Goal: Transaction & Acquisition: Purchase product/service

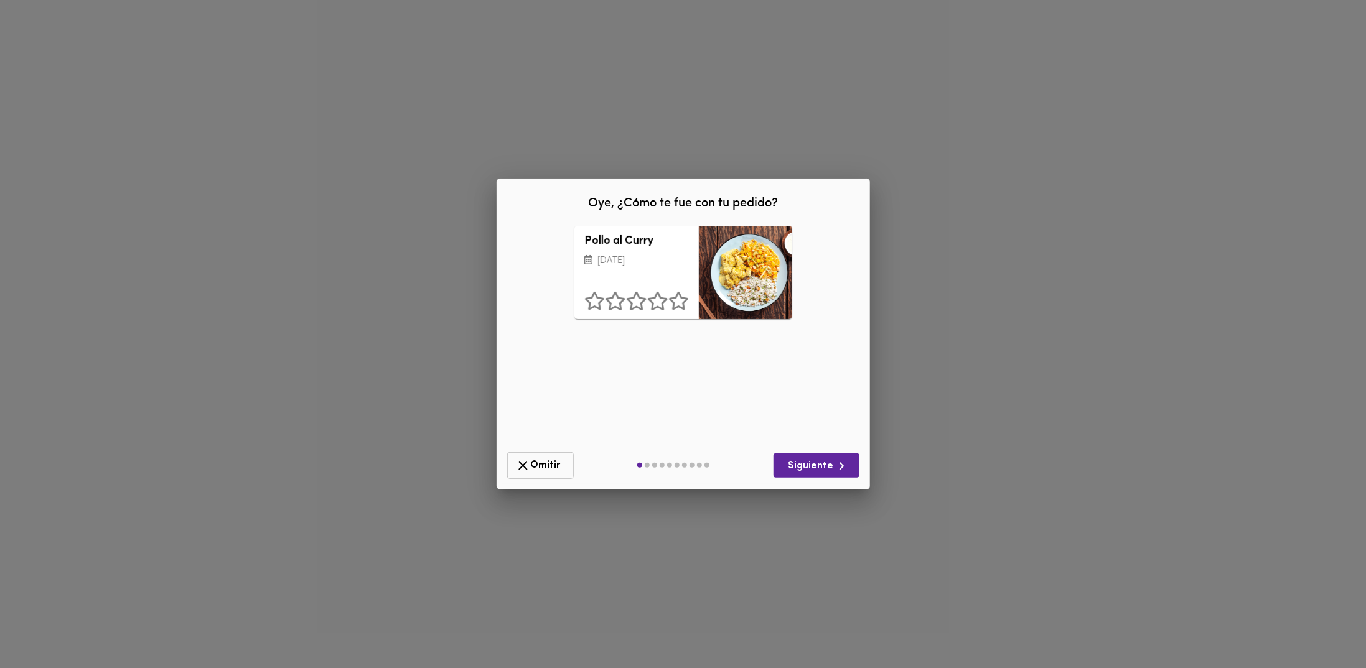
click at [537, 467] on span "Omitir" at bounding box center [540, 466] width 50 height 16
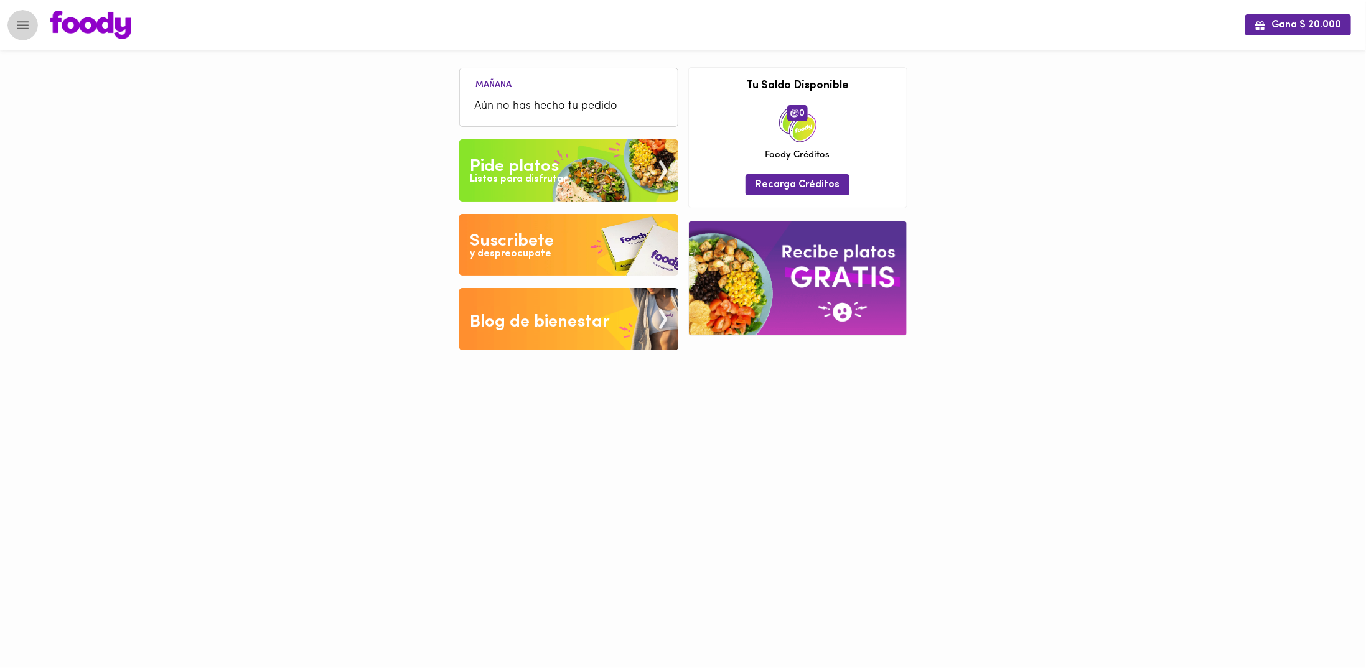
click at [17, 17] on icon "Menu" at bounding box center [23, 25] width 16 height 16
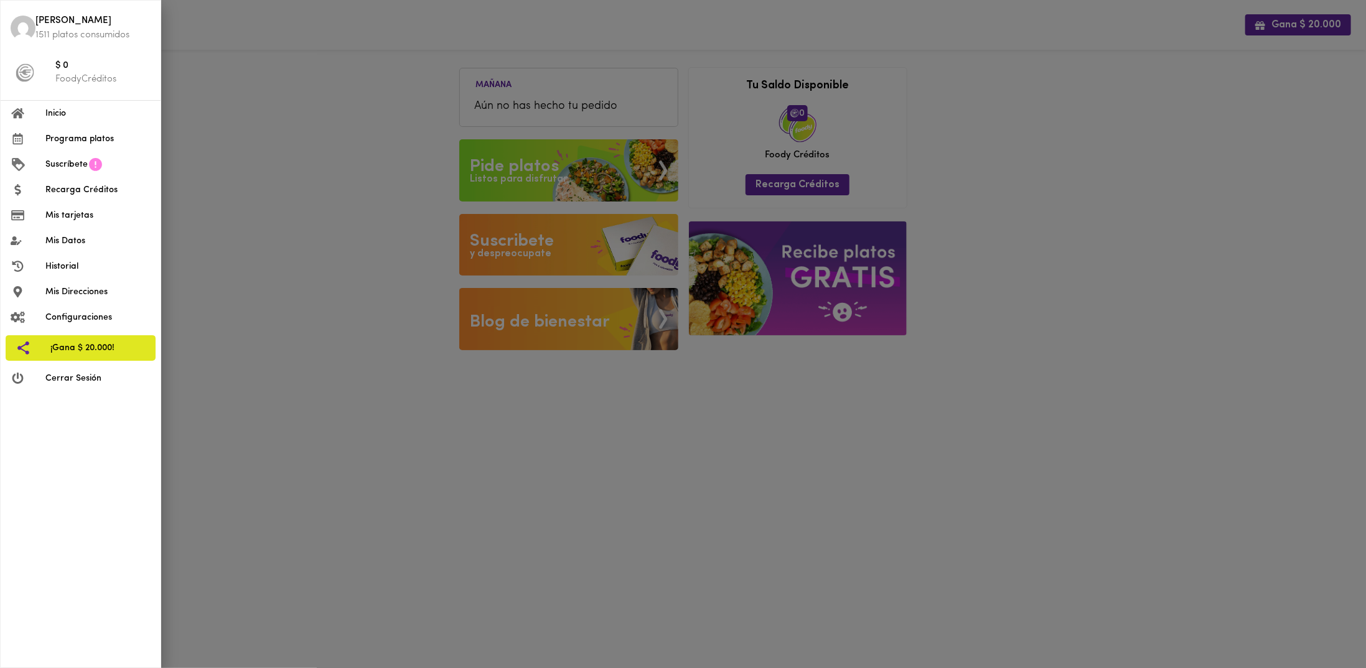
click at [92, 139] on span "Programa platos" at bounding box center [97, 139] width 105 height 13
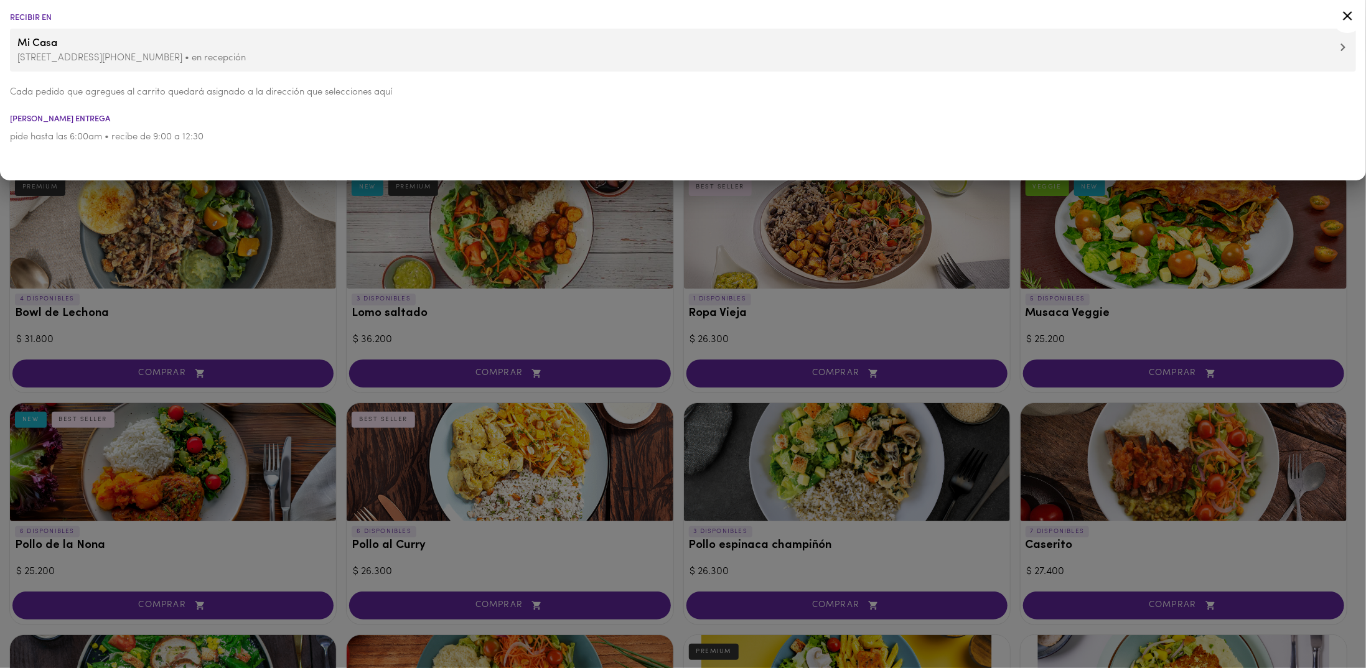
click at [681, 360] on div at bounding box center [683, 334] width 1366 height 668
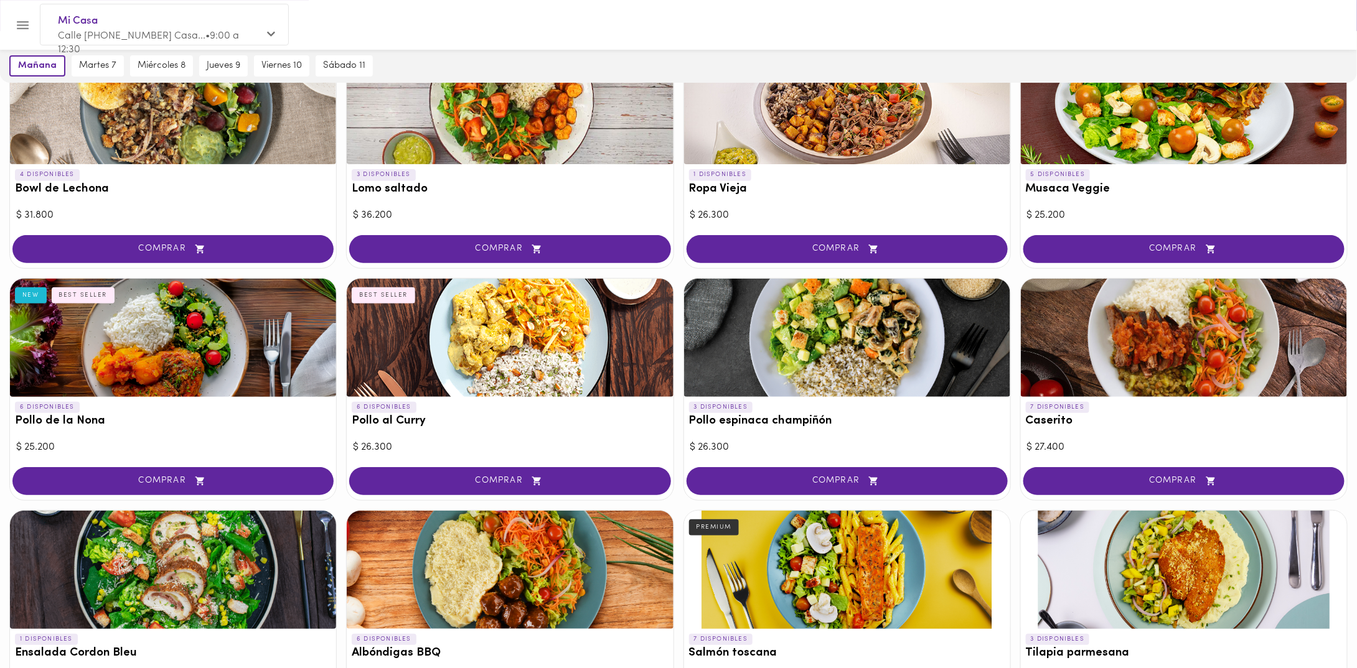
scroll to position [187, 0]
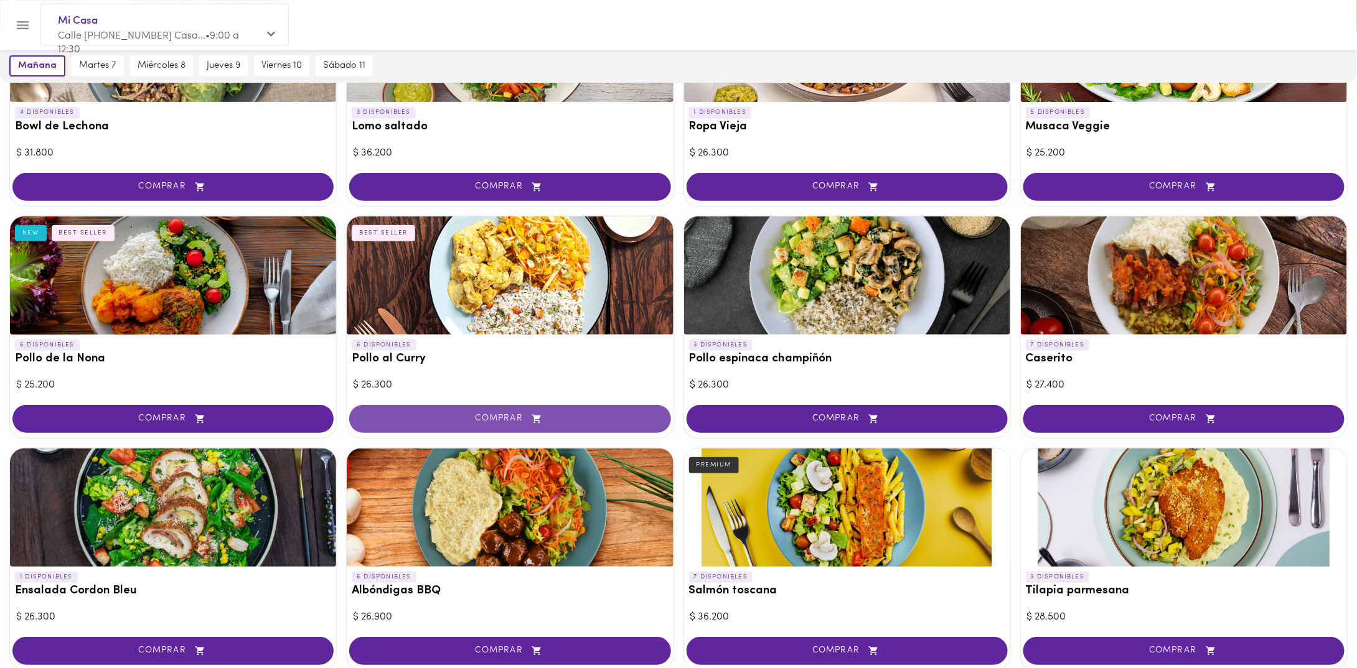
click at [594, 417] on span "COMPRAR" at bounding box center [510, 419] width 290 height 11
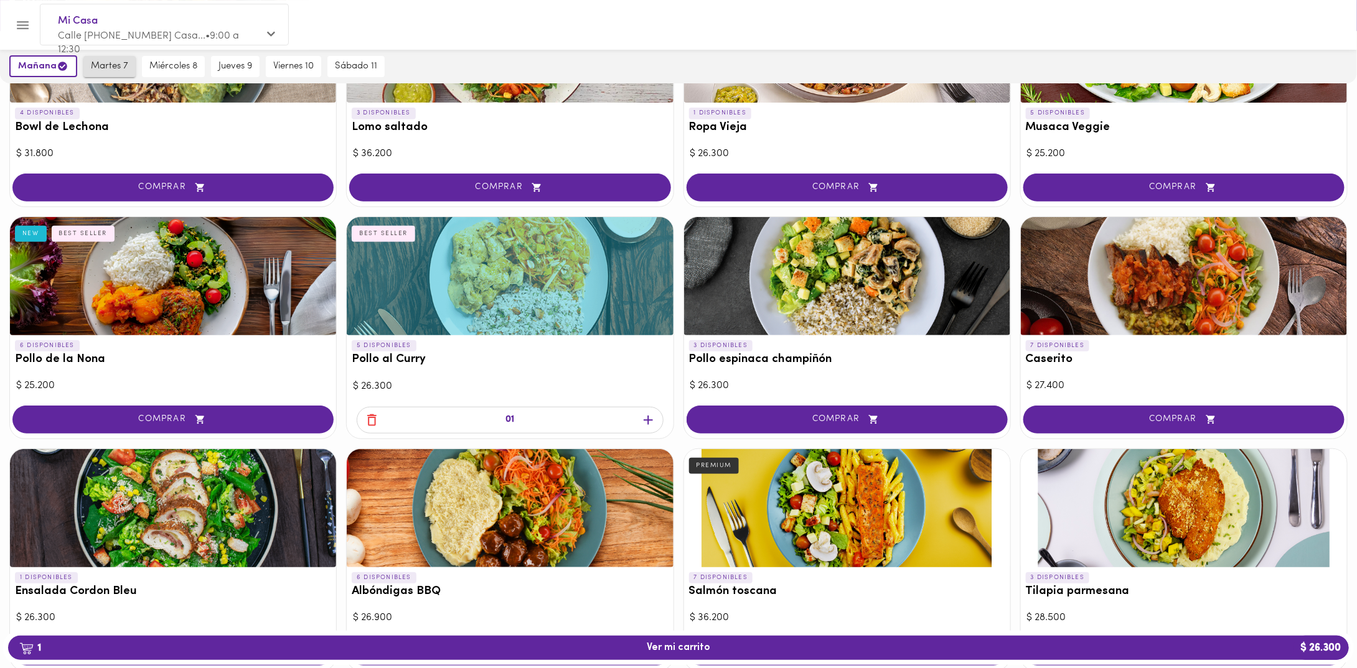
click at [106, 62] on span "martes 7" at bounding box center [109, 66] width 37 height 11
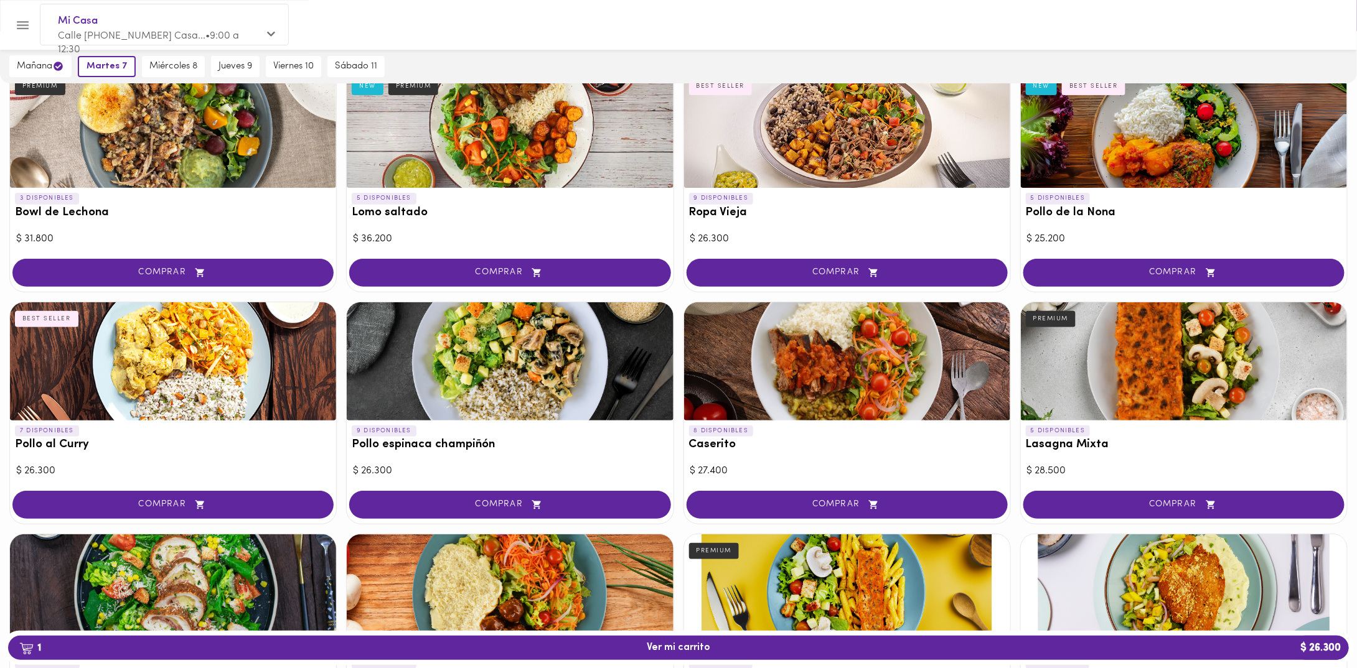
scroll to position [62, 0]
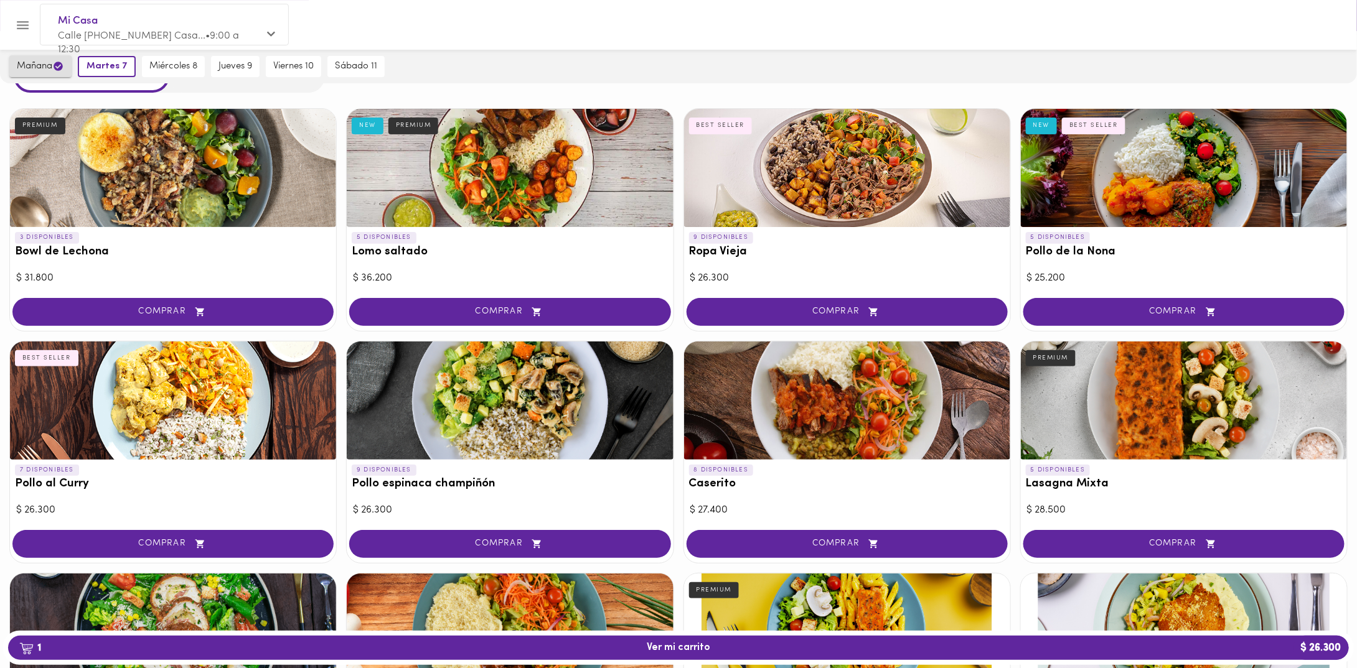
click at [47, 72] on button "mañana" at bounding box center [40, 66] width 62 height 22
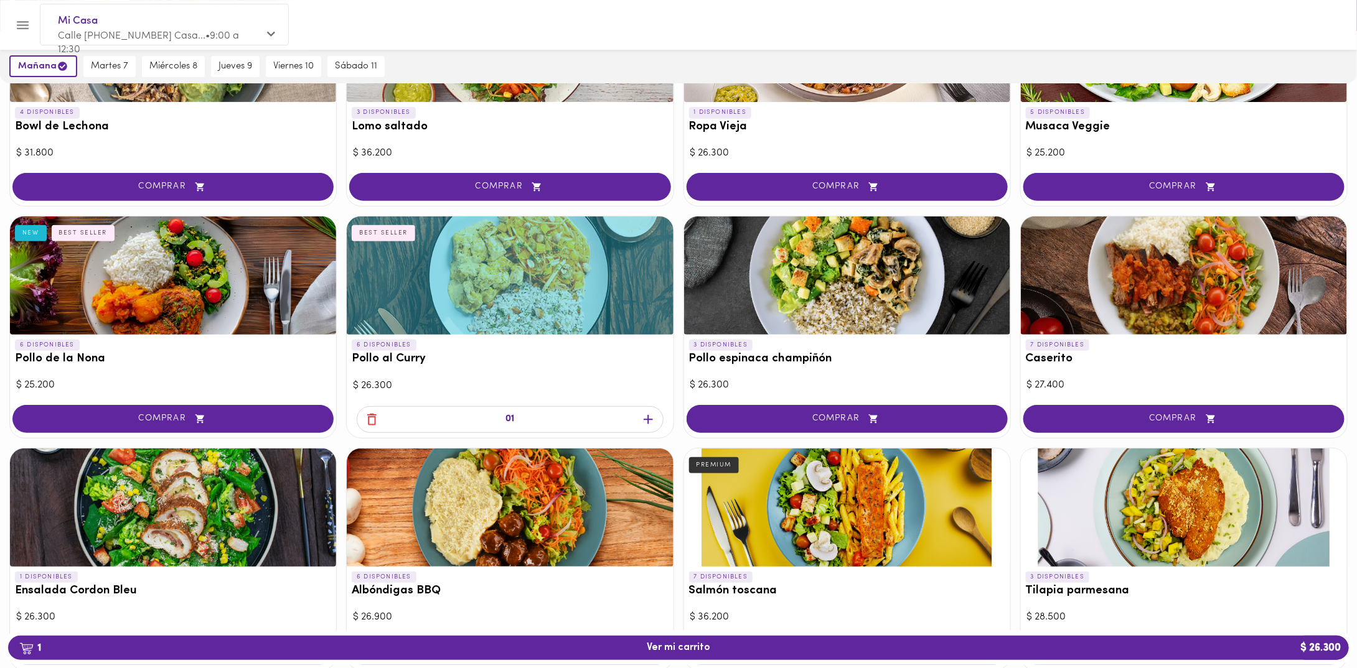
scroll to position [187, 0]
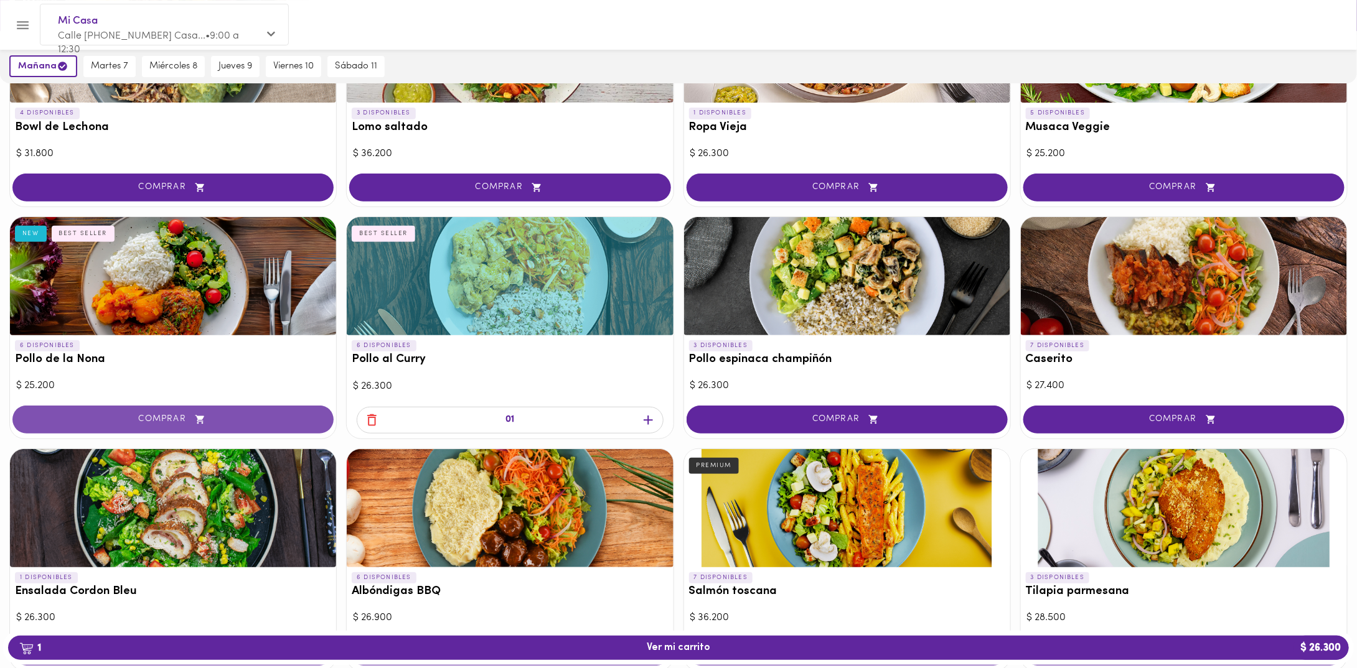
click at [246, 409] on button "COMPRAR" at bounding box center [172, 420] width 321 height 28
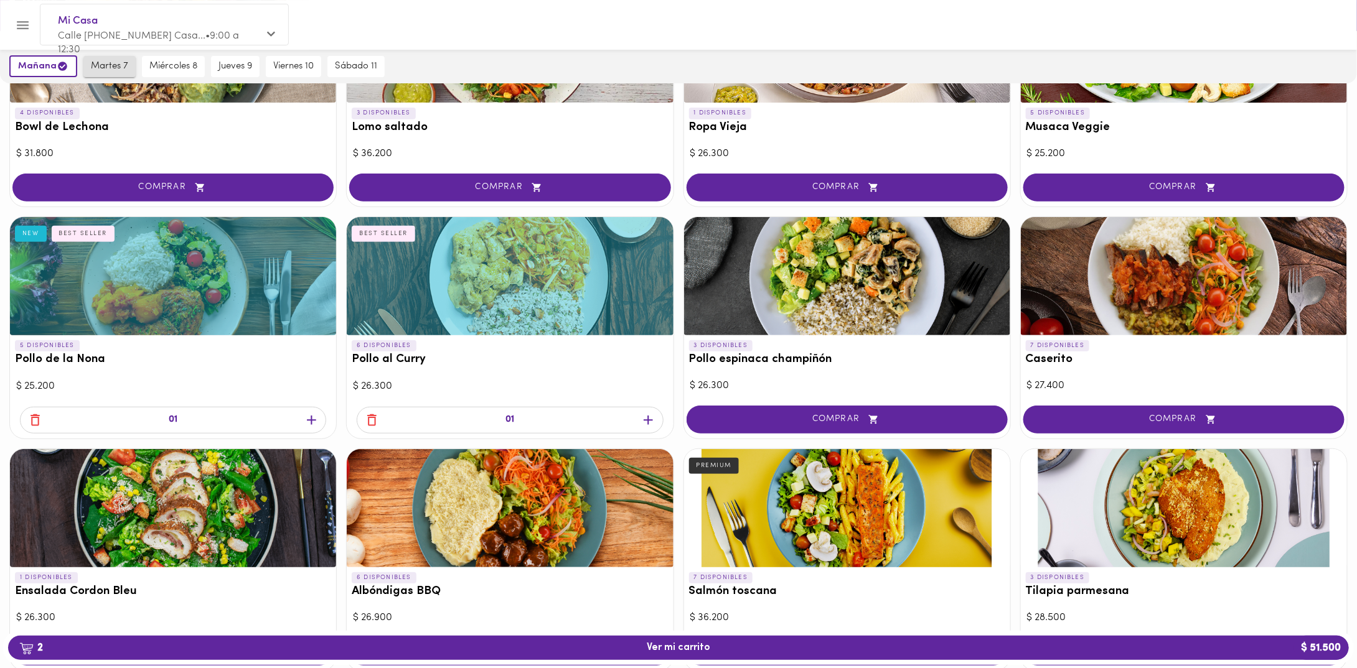
click at [118, 57] on button "martes 7" at bounding box center [109, 66] width 52 height 21
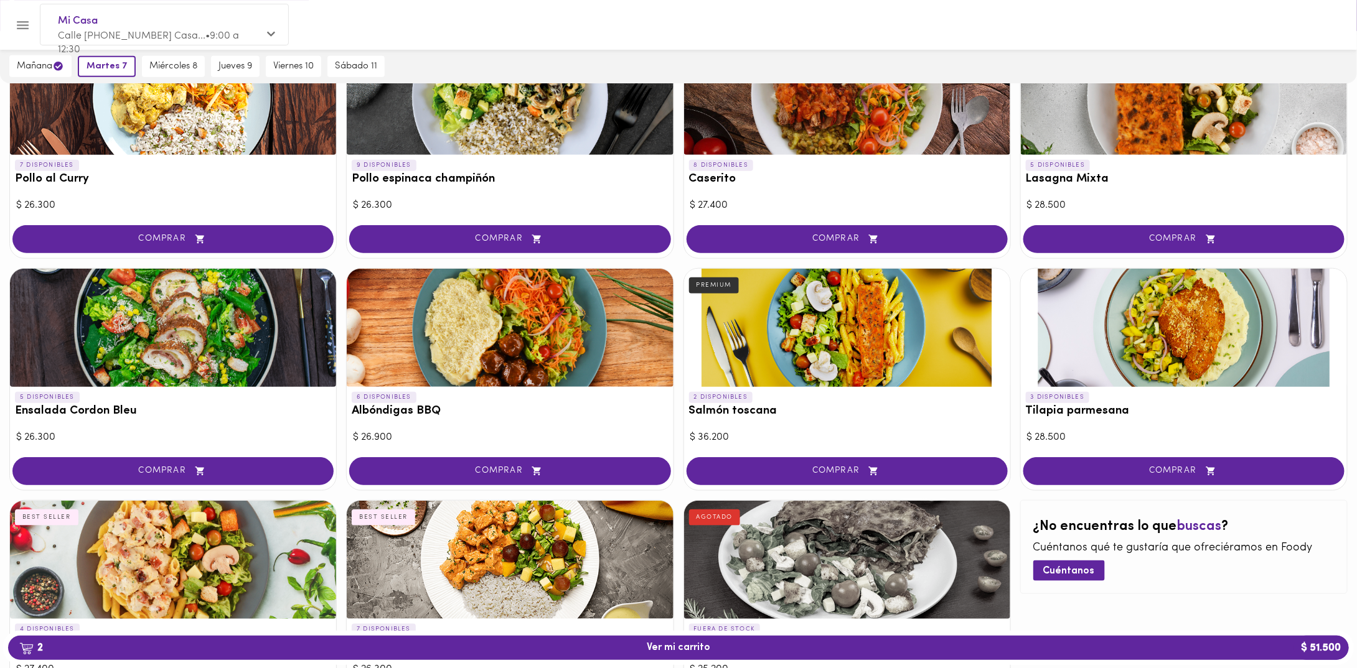
scroll to position [367, 0]
click at [1201, 469] on span "COMPRAR" at bounding box center [1184, 472] width 290 height 11
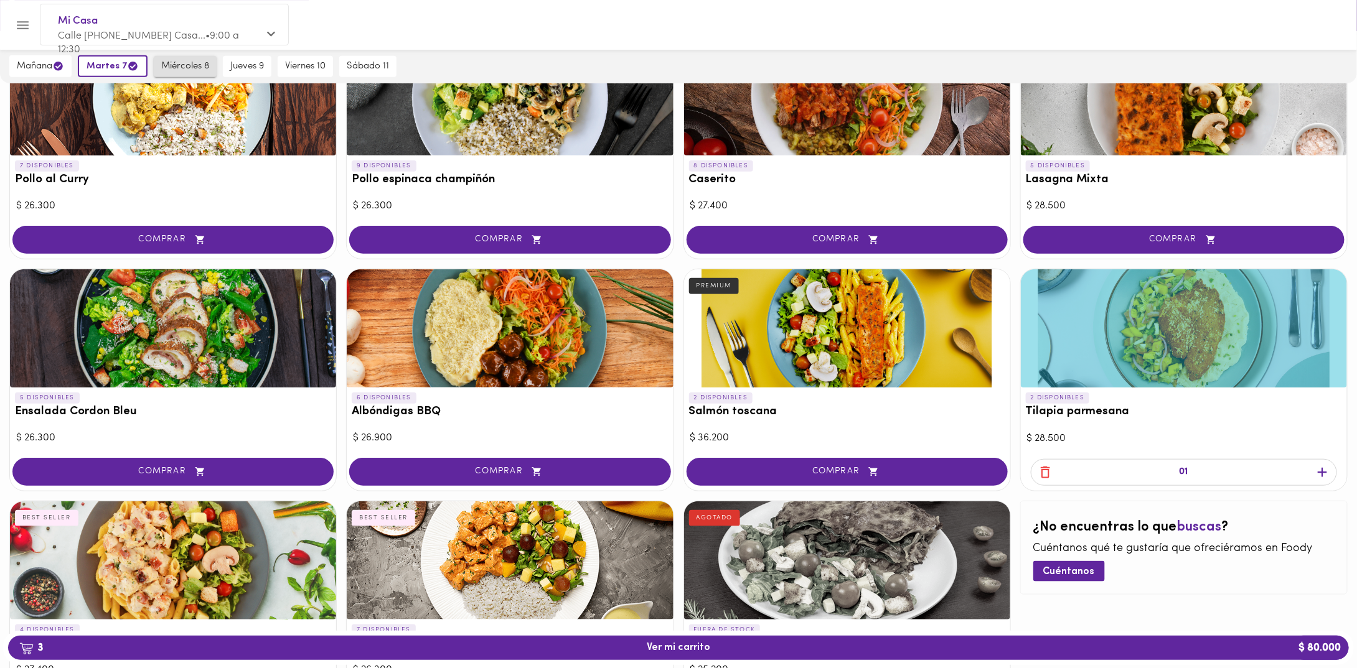
click at [195, 70] on span "miércoles 8" at bounding box center [185, 66] width 48 height 11
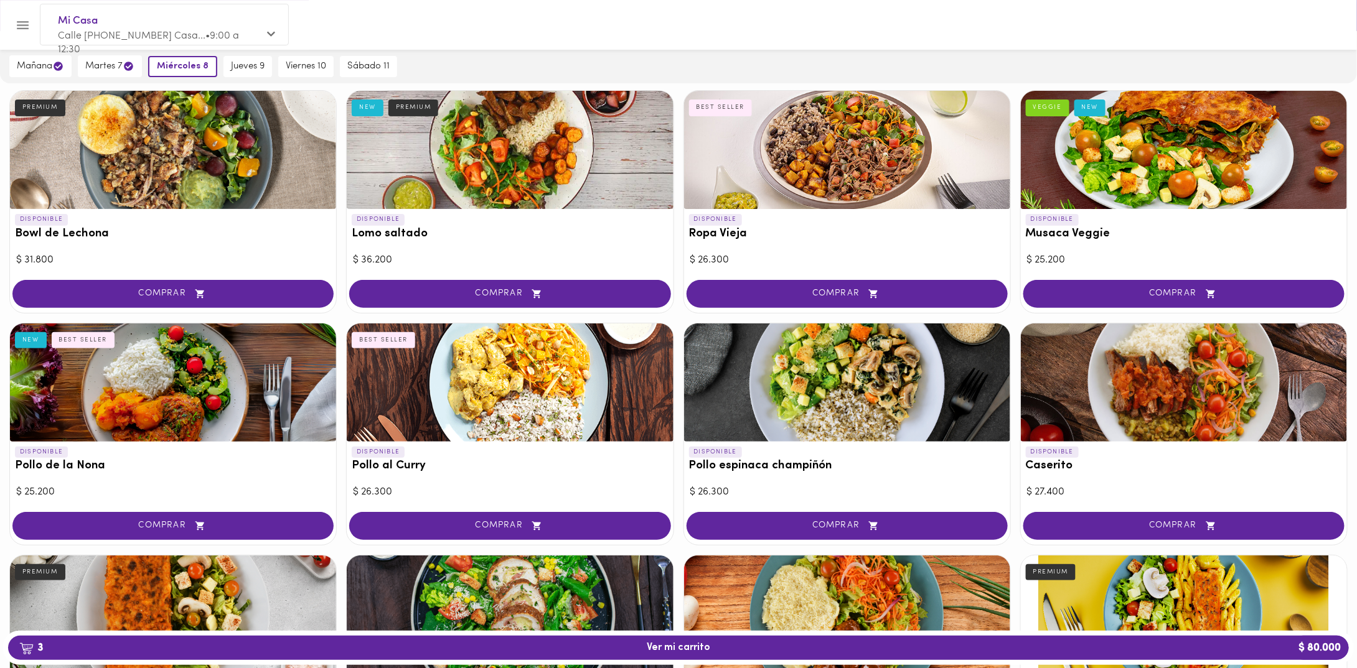
scroll to position [0, 0]
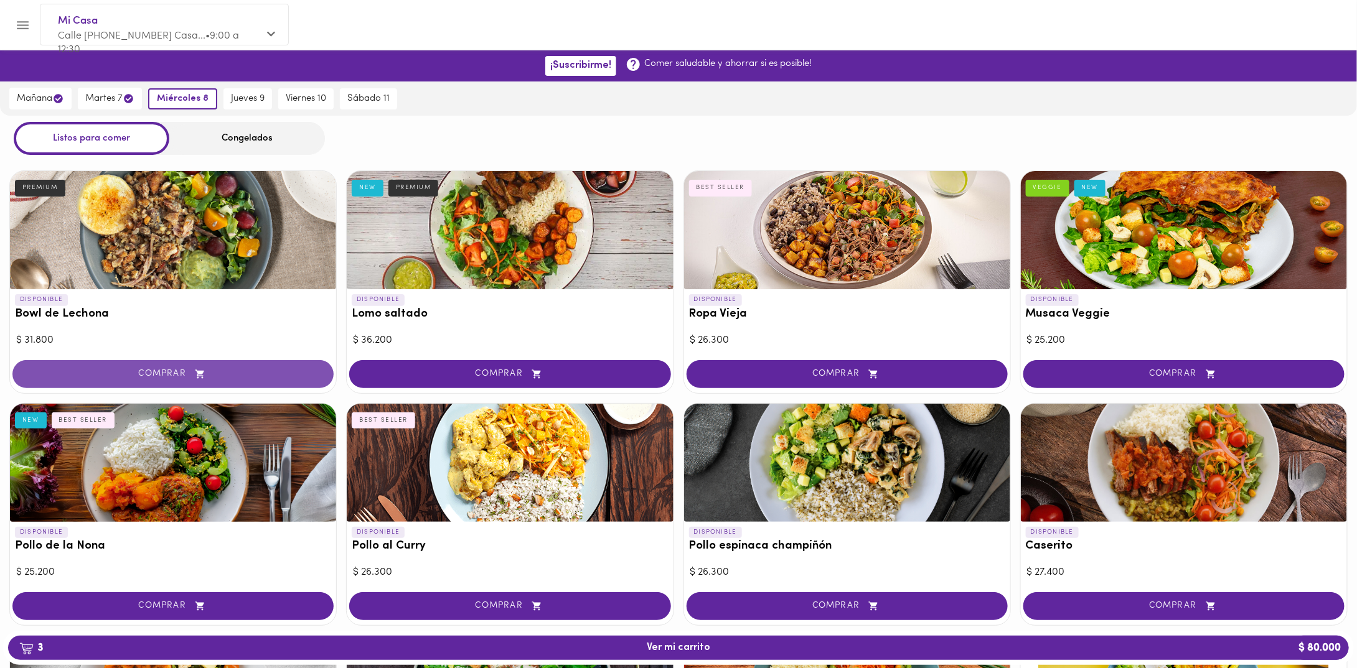
click at [205, 362] on button "COMPRAR" at bounding box center [172, 374] width 321 height 28
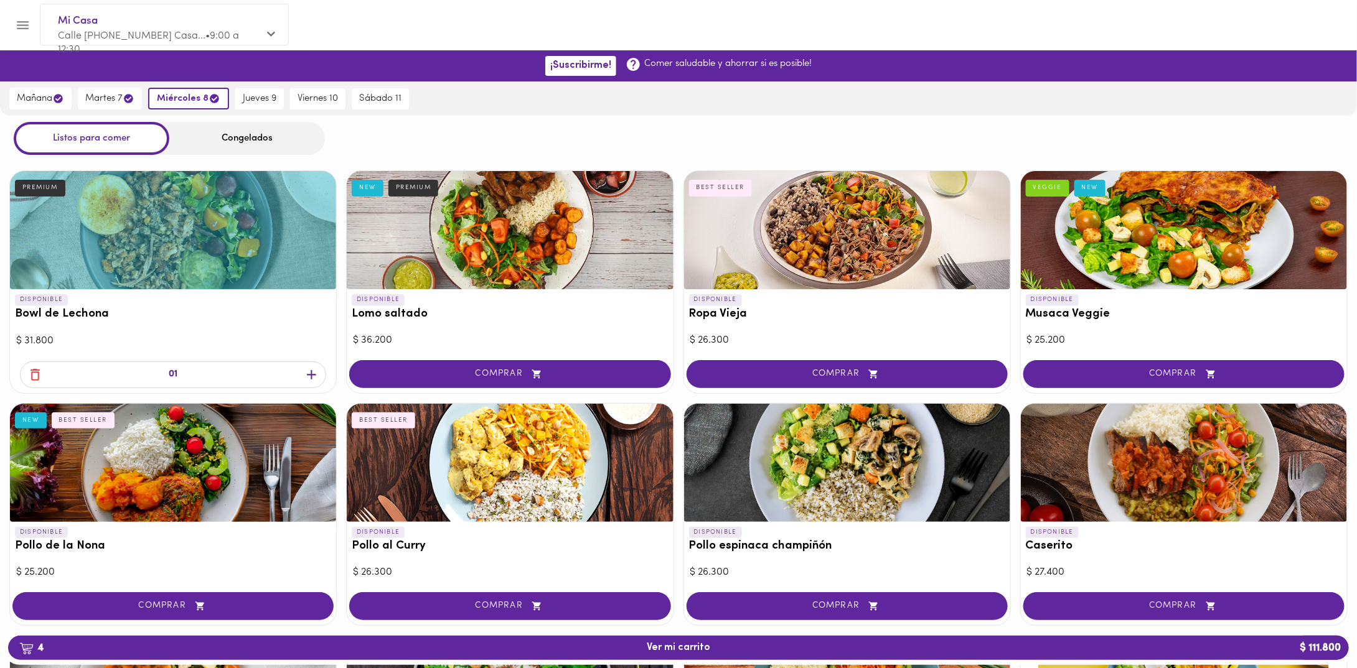
click at [309, 378] on icon "button" at bounding box center [312, 375] width 16 height 16
click at [245, 97] on span "jueves 9" at bounding box center [260, 98] width 34 height 11
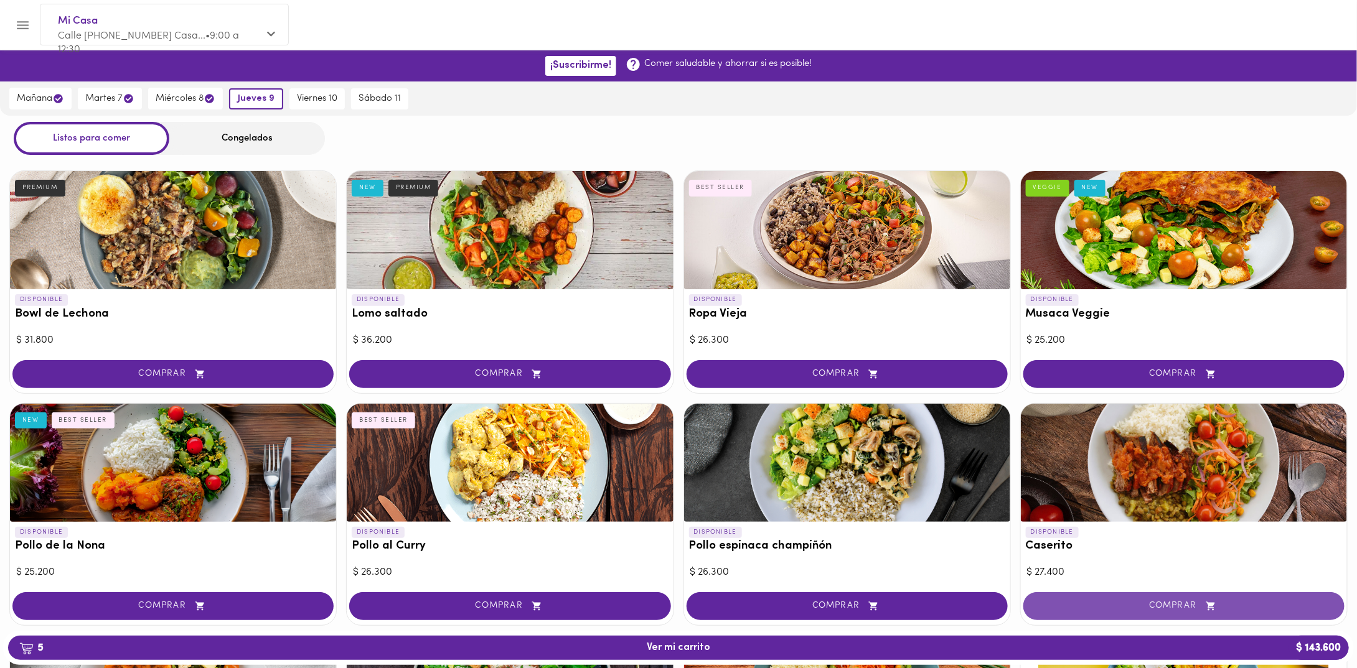
click at [1123, 607] on span "COMPRAR" at bounding box center [1184, 606] width 290 height 11
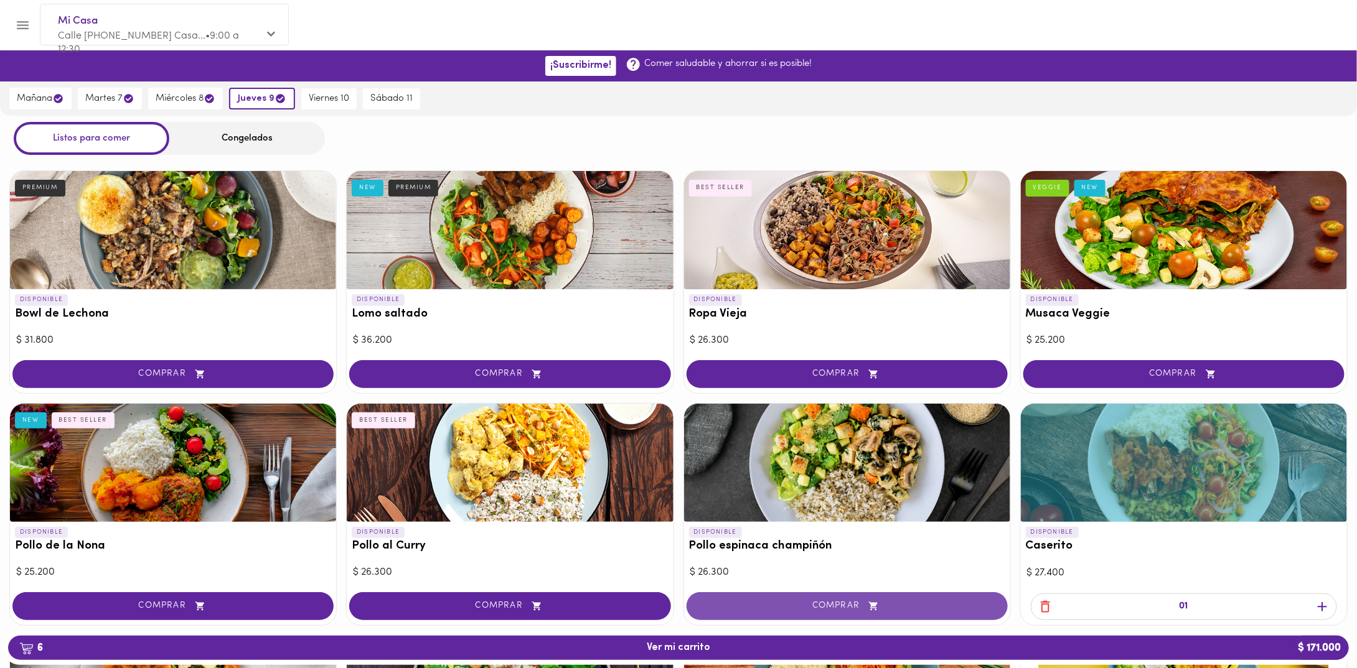
click at [899, 593] on button "COMPRAR" at bounding box center [846, 606] width 321 height 28
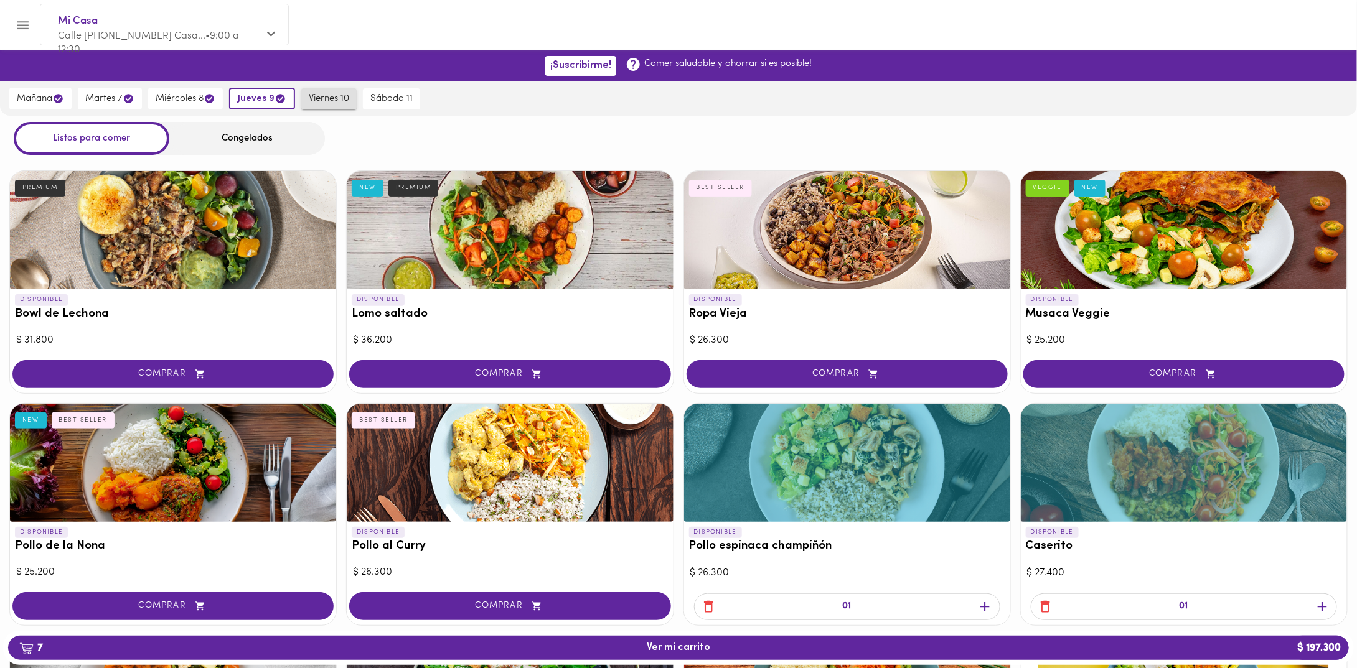
click at [342, 97] on span "viernes 10" at bounding box center [329, 98] width 40 height 11
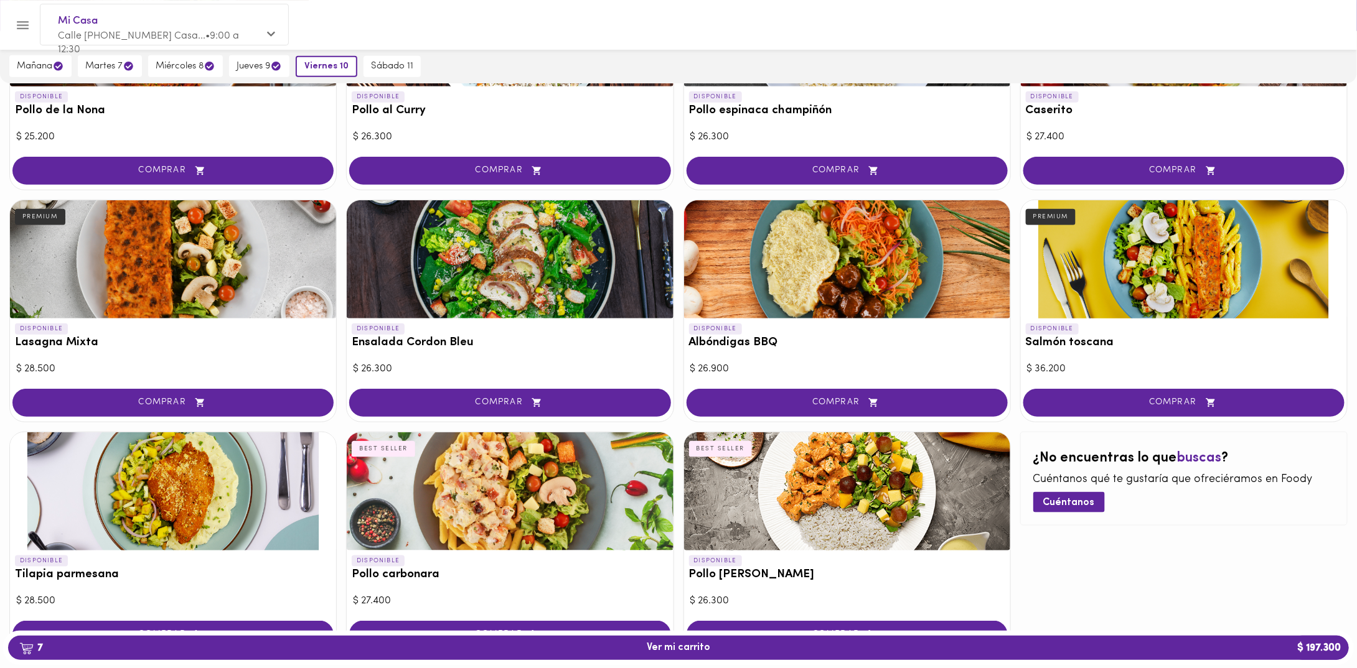
scroll to position [491, 0]
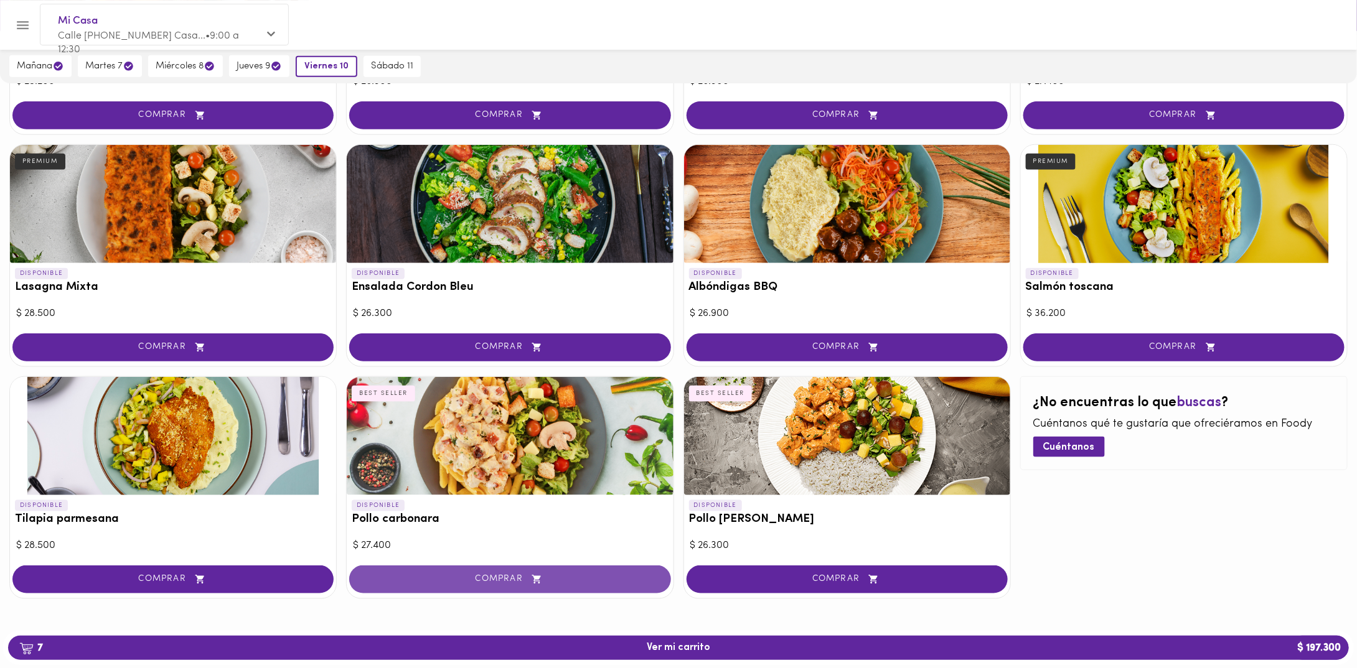
click at [558, 574] on span "COMPRAR" at bounding box center [510, 579] width 290 height 11
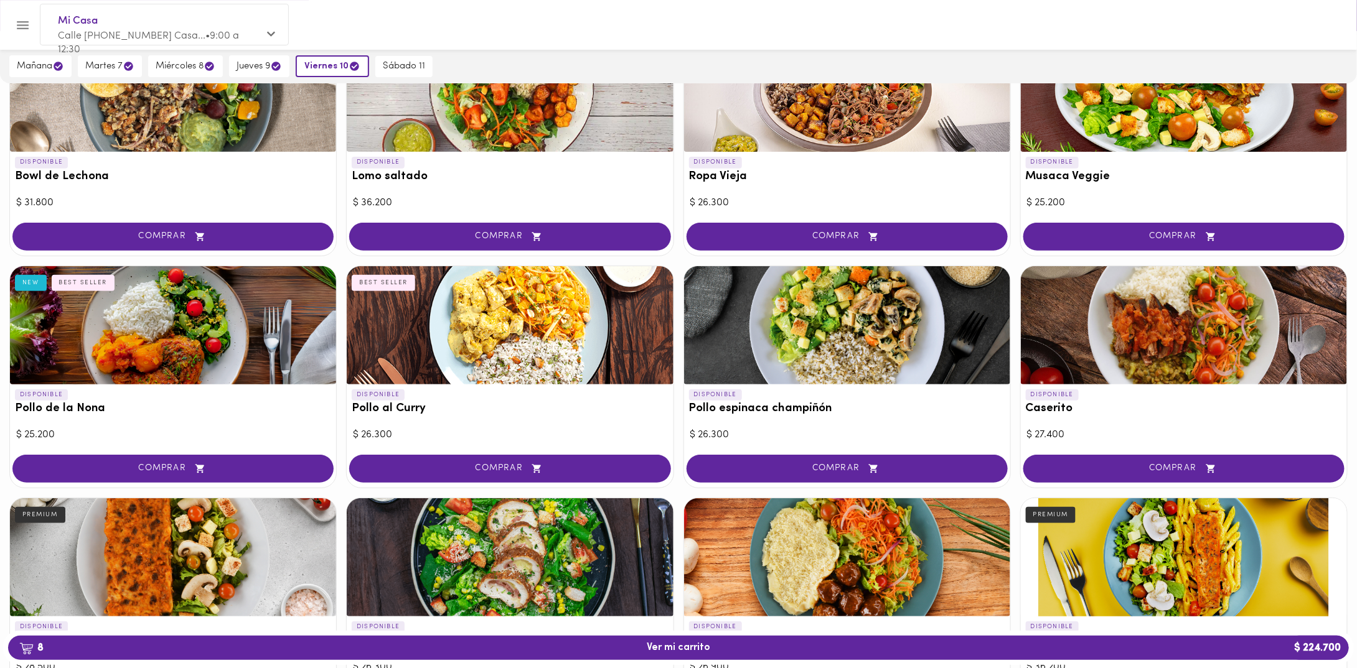
scroll to position [0, 0]
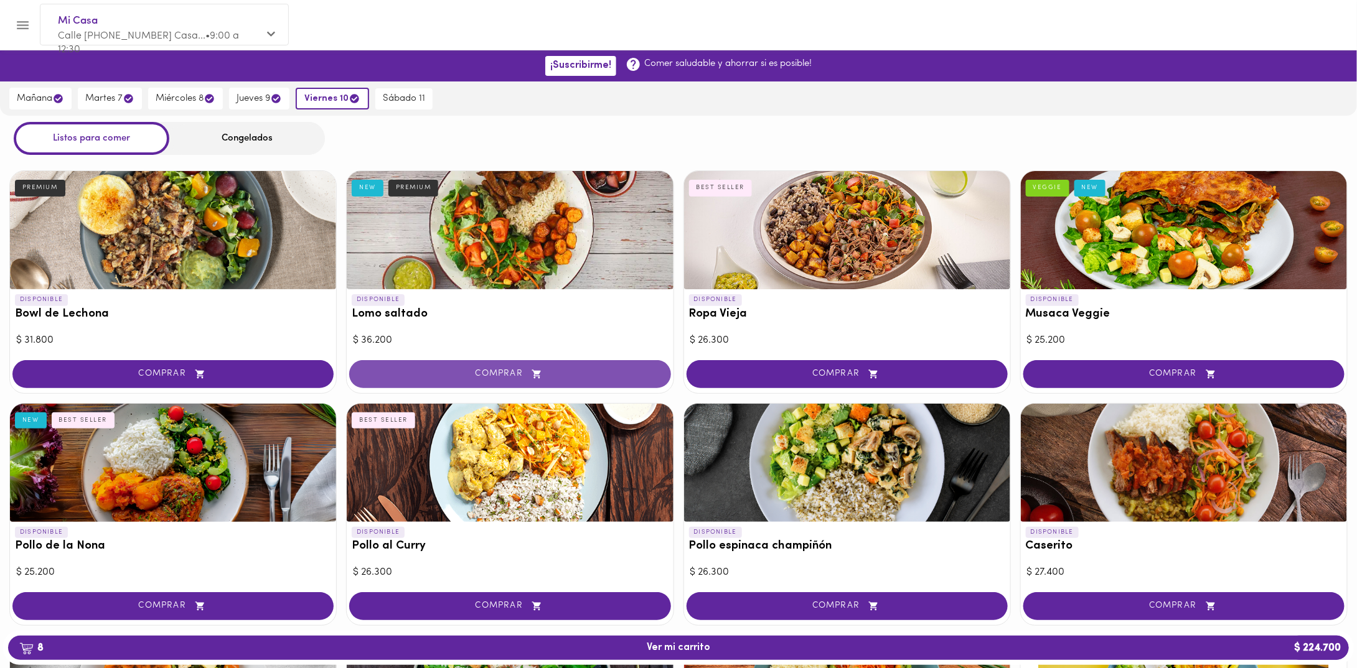
click at [543, 377] on icon "button" at bounding box center [537, 374] width 16 height 11
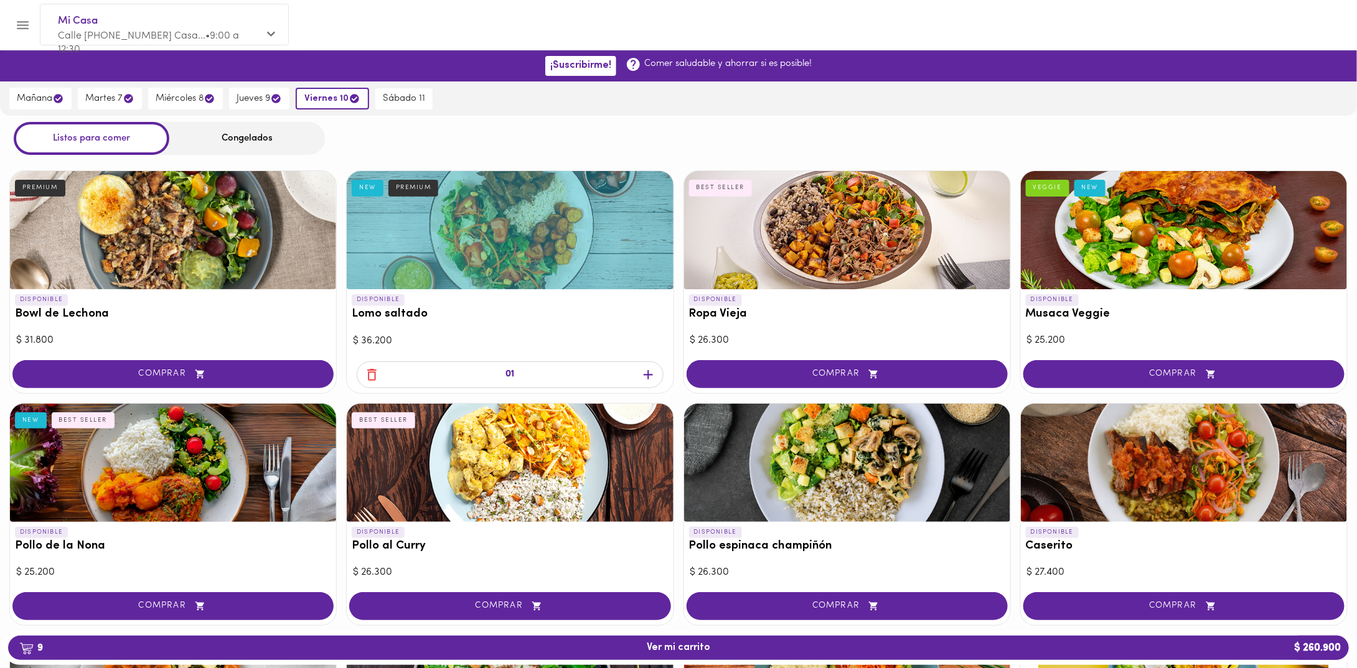
click at [678, 642] on span "9 Ver mi carrito $ 260.900" at bounding box center [678, 648] width 63 height 12
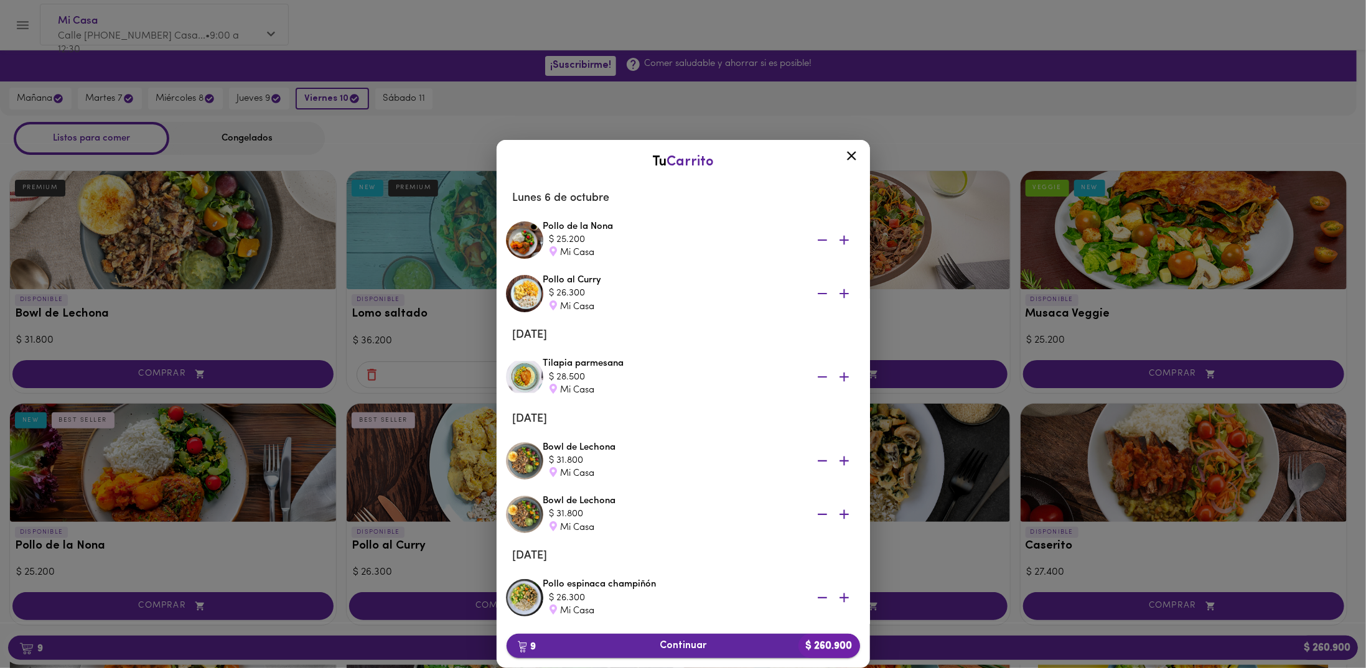
click at [720, 647] on span "9 Continuar $ 260.900" at bounding box center [684, 646] width 334 height 12
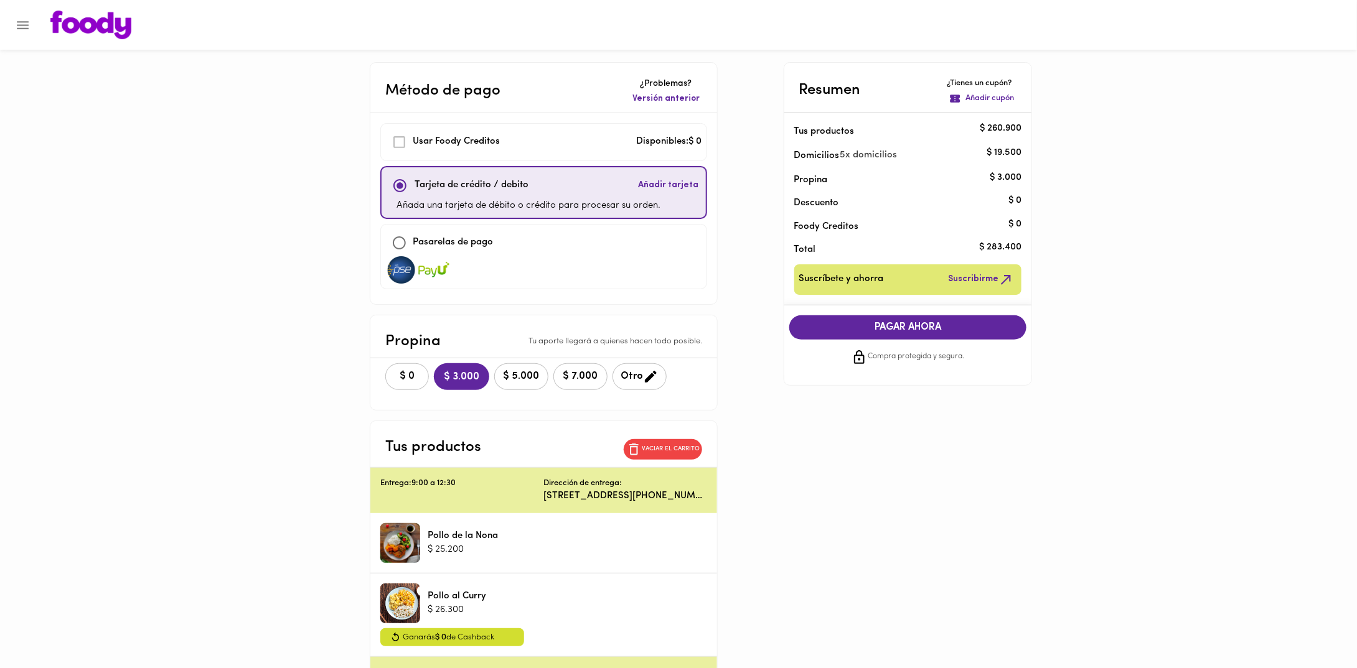
click at [492, 246] on p "Pasarelas de pago" at bounding box center [453, 243] width 80 height 14
checkbox input "false"
checkbox input "true"
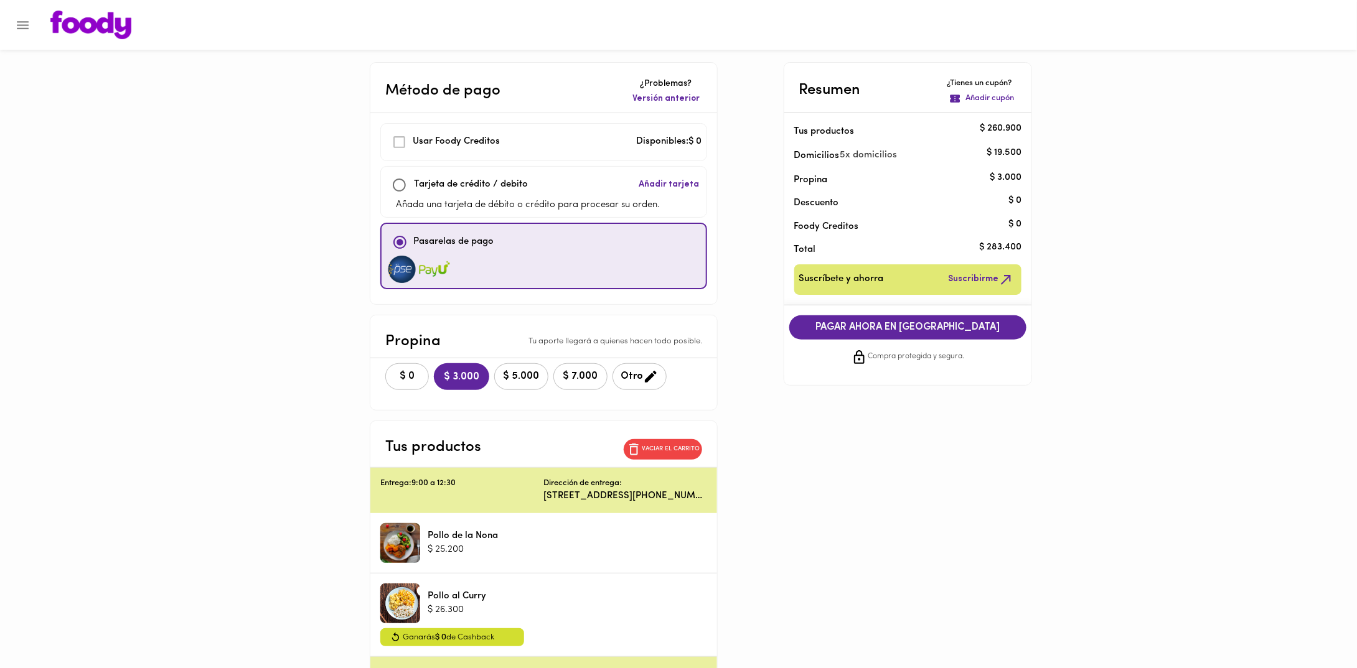
click at [808, 333] on button "PAGAR AHORA EN PASARELA" at bounding box center [908, 328] width 238 height 24
